Goal: Information Seeking & Learning: Learn about a topic

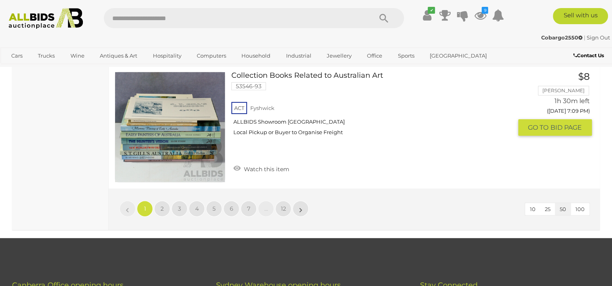
scroll to position [6337, 0]
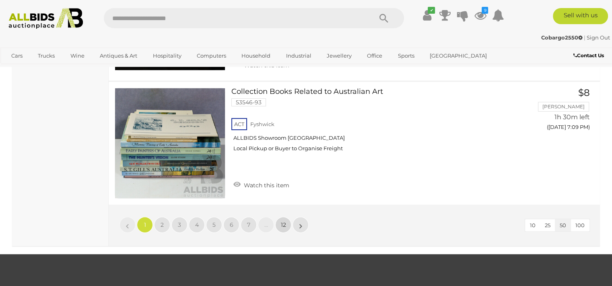
click at [281, 216] on link "12" at bounding box center [283, 224] width 16 height 16
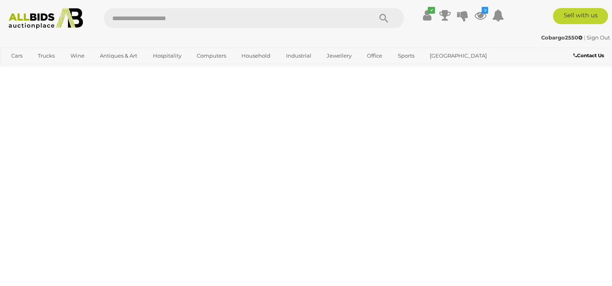
scroll to position [179, 0]
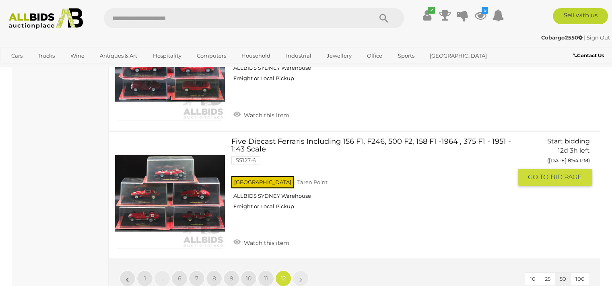
scroll to position [839, 0]
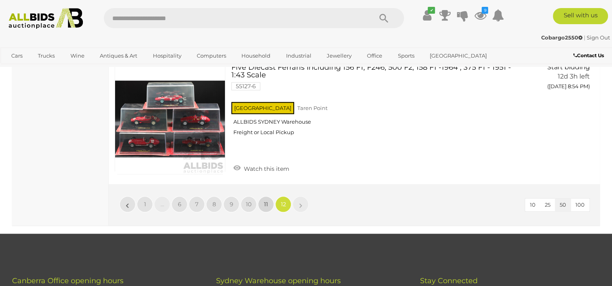
click at [267, 204] on span "11" at bounding box center [266, 203] width 4 height 7
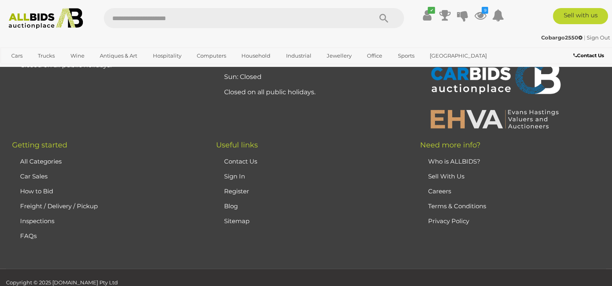
scroll to position [179, 0]
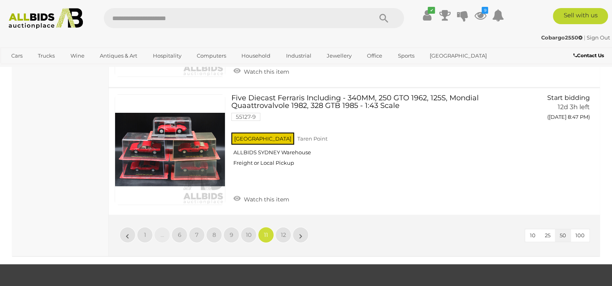
scroll to position [6340, 0]
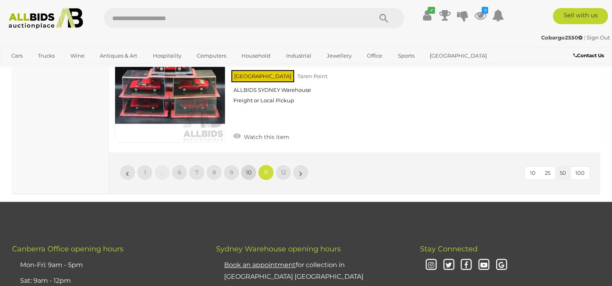
click at [250, 168] on span "10" at bounding box center [249, 171] width 6 height 7
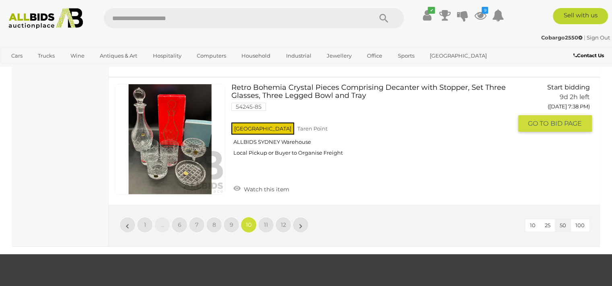
scroll to position [6356, 0]
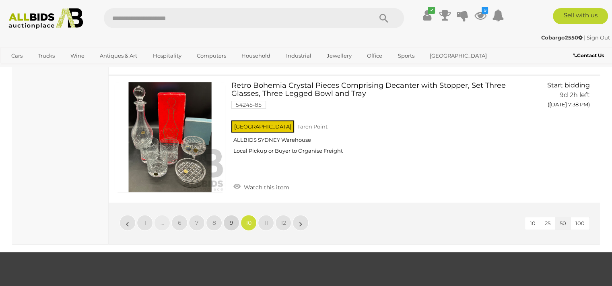
click at [232, 219] on span "9" at bounding box center [232, 222] width 4 height 7
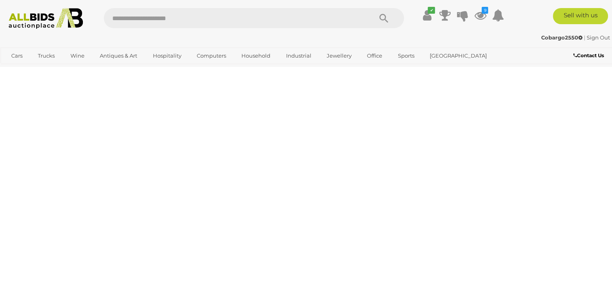
scroll to position [179, 0]
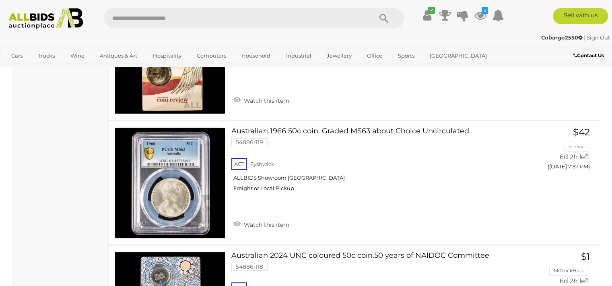
scroll to position [6259, 0]
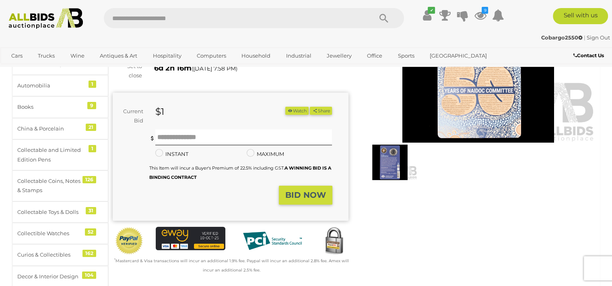
scroll to position [113, 0]
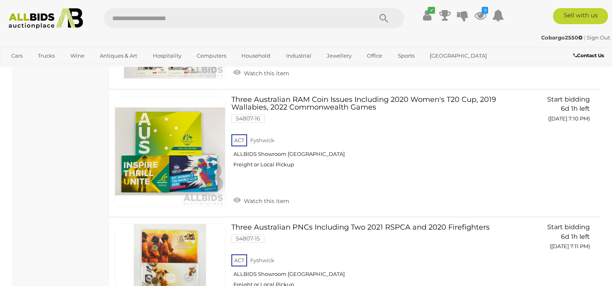
scroll to position [6394, 0]
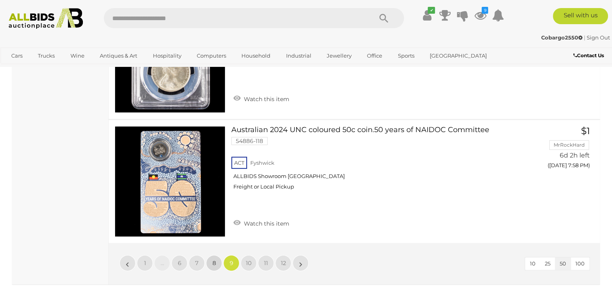
click at [215, 259] on span "8" at bounding box center [214, 262] width 4 height 7
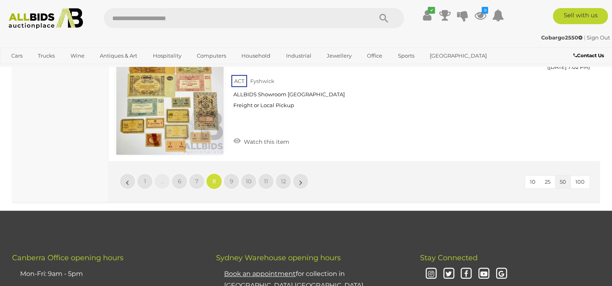
scroll to position [6420, 0]
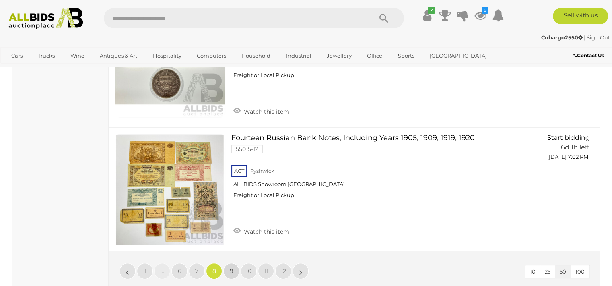
click at [230, 267] on span "9" at bounding box center [232, 270] width 4 height 7
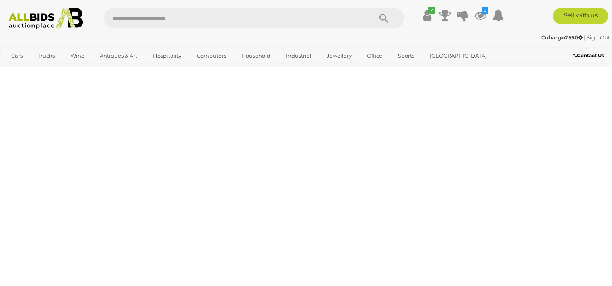
scroll to position [179, 0]
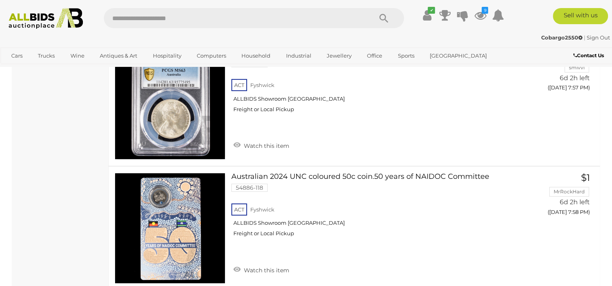
scroll to position [6329, 0]
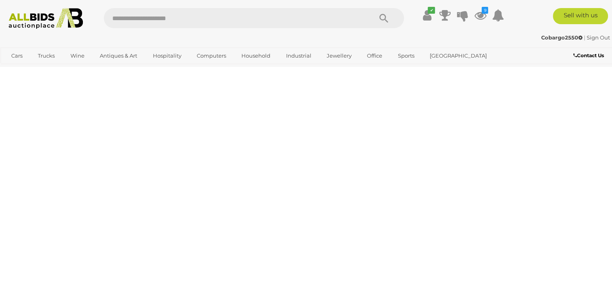
scroll to position [179, 0]
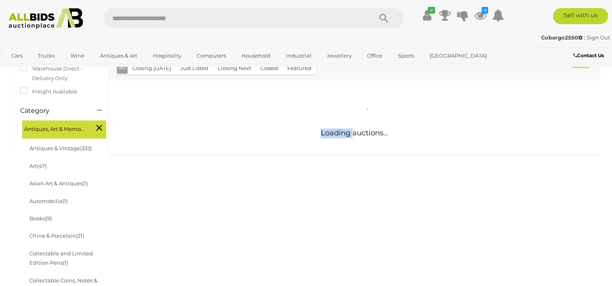
click at [248, 251] on div "Antique & Arts Online Auction In Australia Alert this sale Location" at bounding box center [306, 259] width 600 height 694
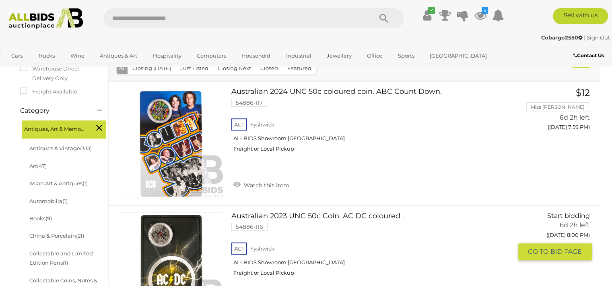
click at [413, 248] on div "ACT Fyshwick ALLBIDS Showroom Fyshwick Freight or Local Pickup" at bounding box center [371, 260] width 280 height 41
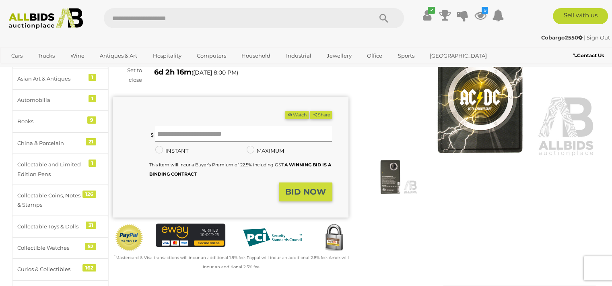
scroll to position [97, 0]
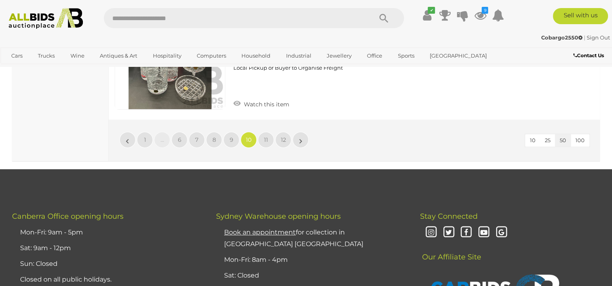
scroll to position [6468, 0]
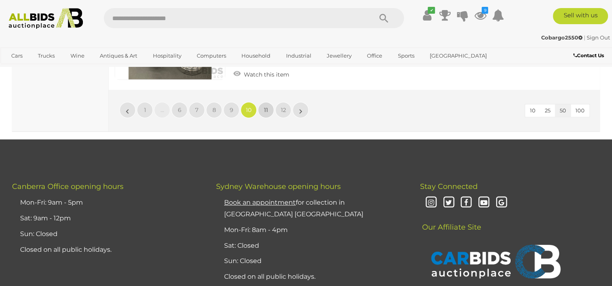
click at [267, 106] on span "11" at bounding box center [266, 109] width 4 height 7
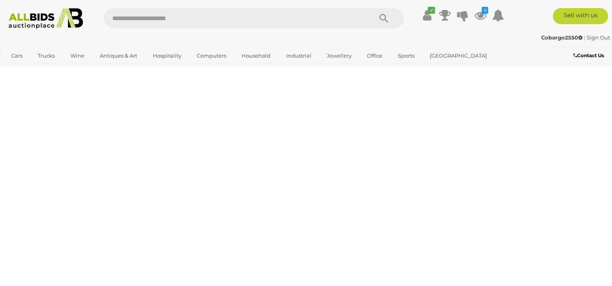
scroll to position [179, 0]
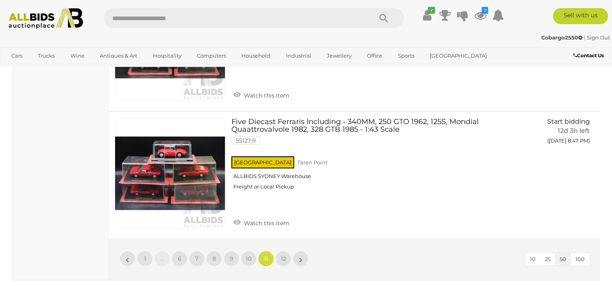
scroll to position [6259, 0]
